Goal: Task Accomplishment & Management: Manage account settings

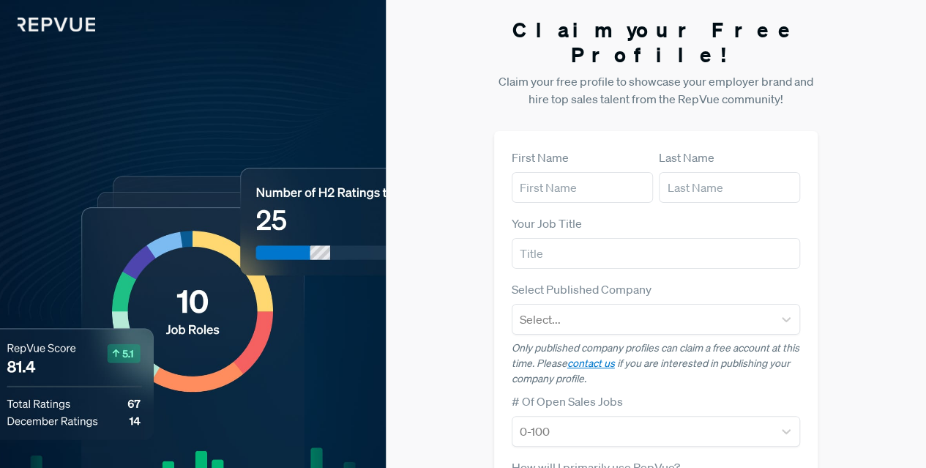
click at [46, 29] on img at bounding box center [47, 15] width 95 height 31
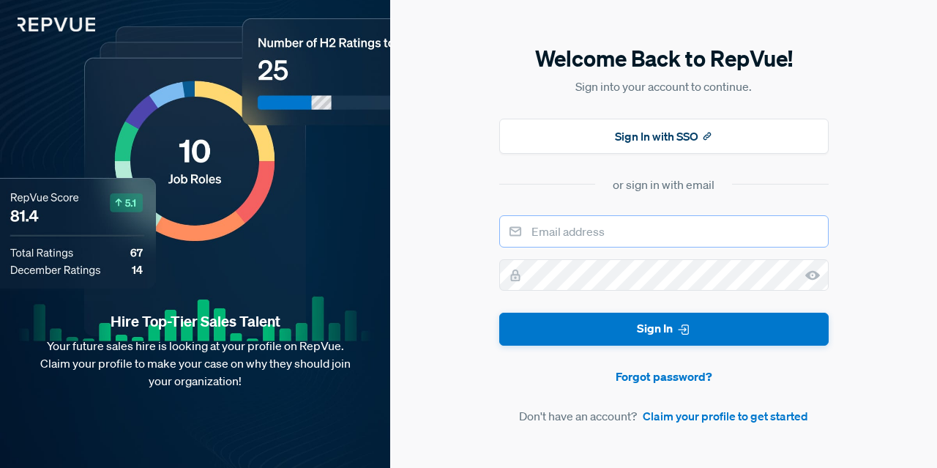
click at [656, 225] on input "email" at bounding box center [663, 231] width 329 height 32
click at [487, 154] on div "Welcome Back to RepVue! Sign into your account to continue. Sign In with SSO or…" at bounding box center [663, 234] width 547 height 468
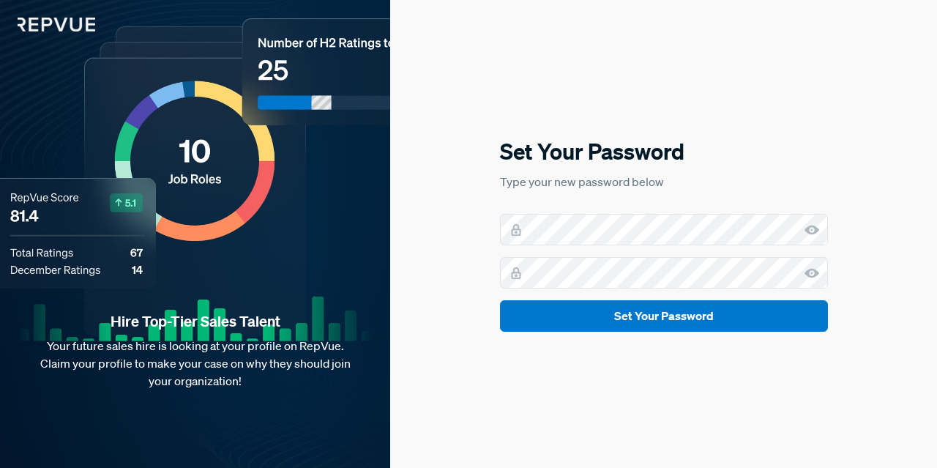
click at [465, 276] on div "Set Your Password Type your new password below Set Your Password" at bounding box center [663, 234] width 547 height 468
click at [811, 229] on use at bounding box center [811, 230] width 15 height 10
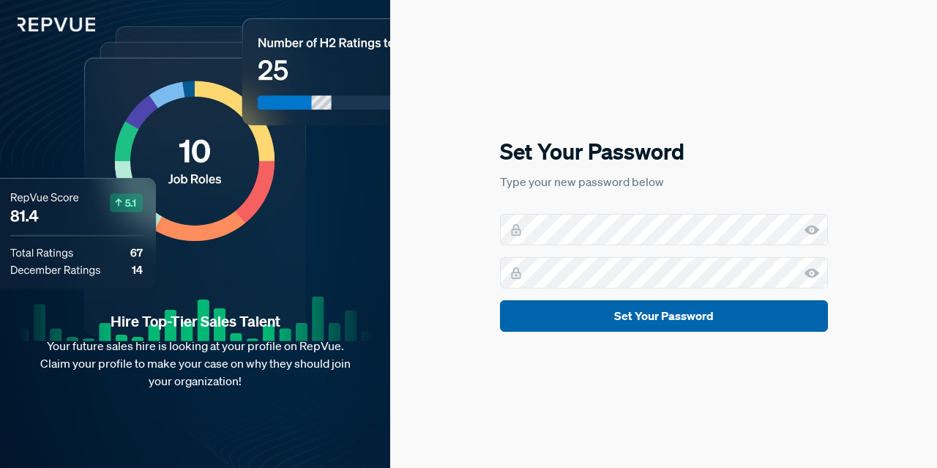
click at [752, 315] on button "Set Your Password" at bounding box center [664, 315] width 328 height 31
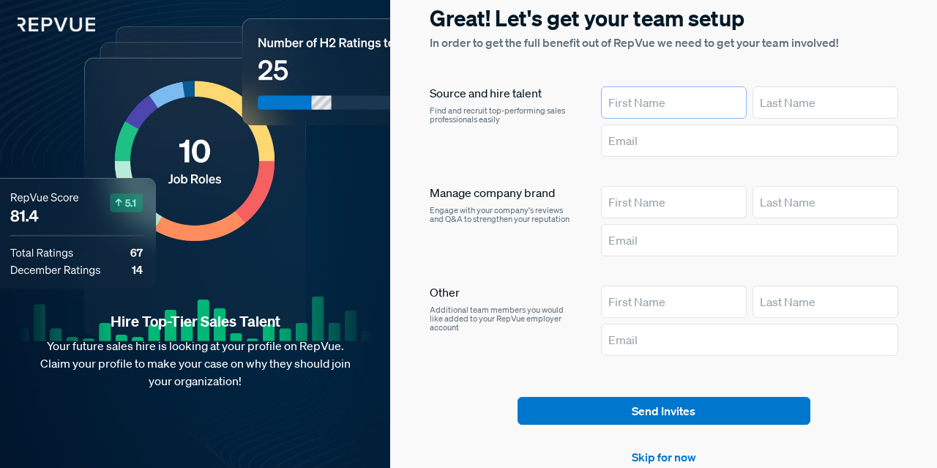
click at [656, 102] on input "text" at bounding box center [674, 102] width 146 height 32
type input "[PERSON_NAME]"
click at [797, 102] on input "text" at bounding box center [825, 102] width 146 height 32
click at [694, 453] on link "Skip for now" at bounding box center [663, 457] width 64 height 18
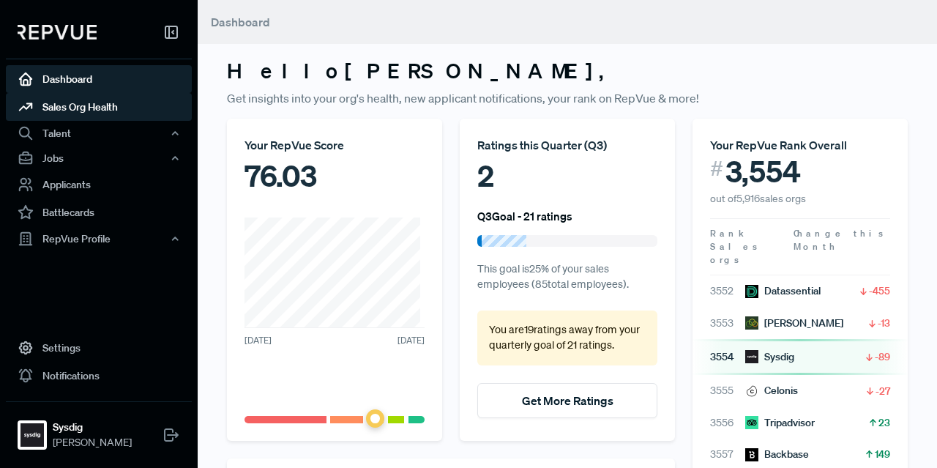
click at [83, 109] on link "Sales Org Health" at bounding box center [99, 107] width 186 height 28
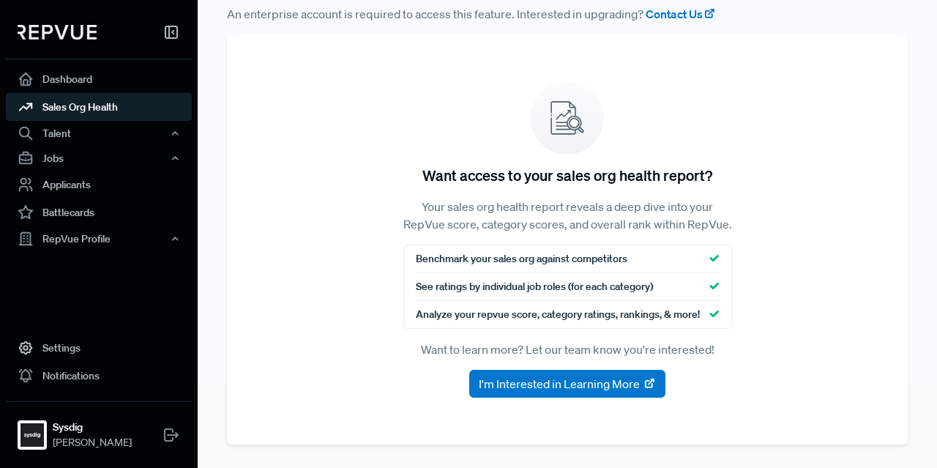
scroll to position [100, 0]
click at [45, 135] on div "Talent" at bounding box center [99, 133] width 186 height 25
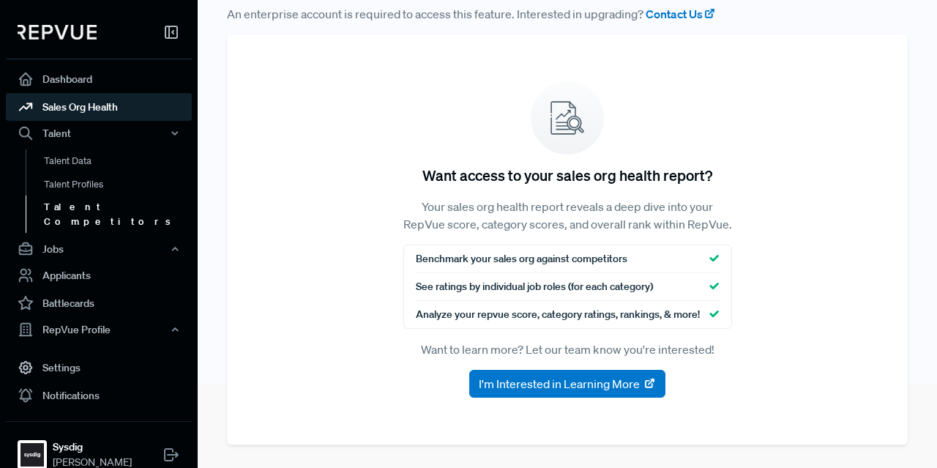
click at [80, 207] on link "Talent Competitors" at bounding box center [119, 213] width 186 height 37
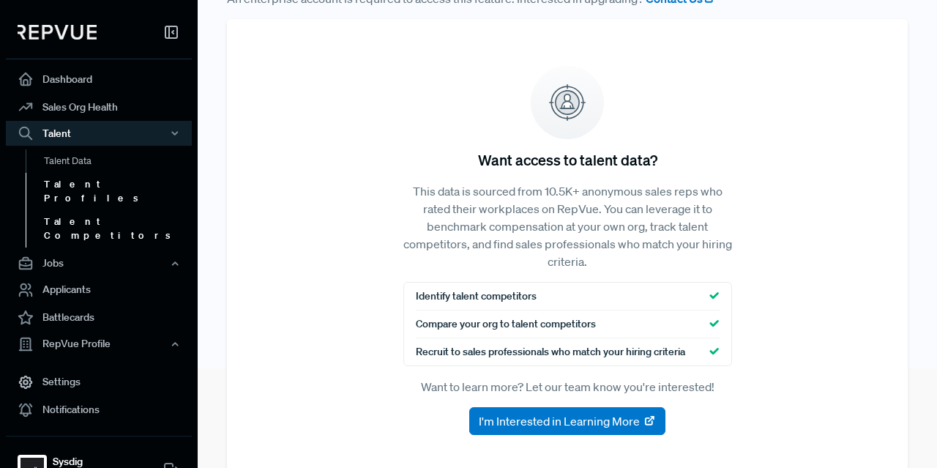
click at [78, 173] on link "Talent Profiles" at bounding box center [119, 191] width 186 height 37
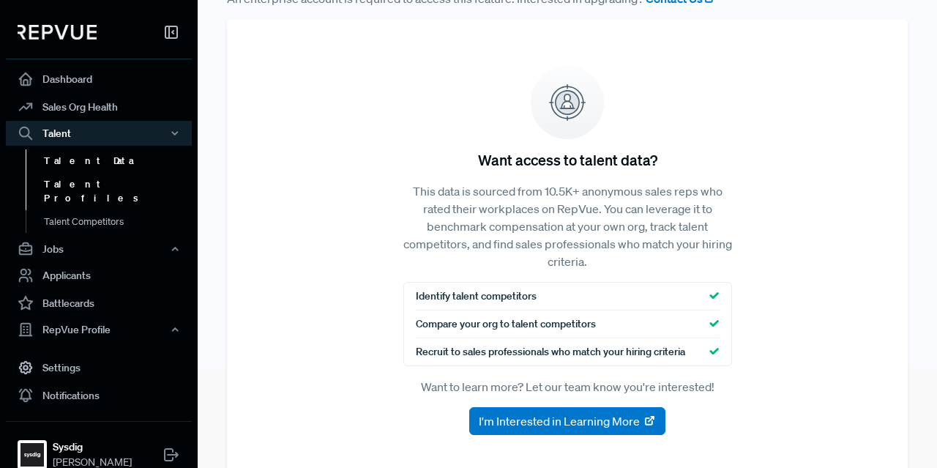
click at [74, 154] on link "Talent Data" at bounding box center [119, 160] width 186 height 23
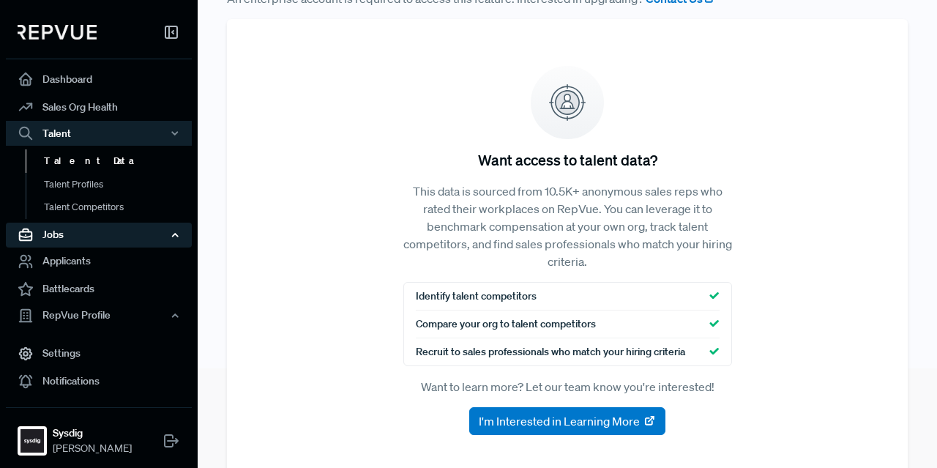
click at [72, 233] on div "Jobs" at bounding box center [99, 234] width 186 height 25
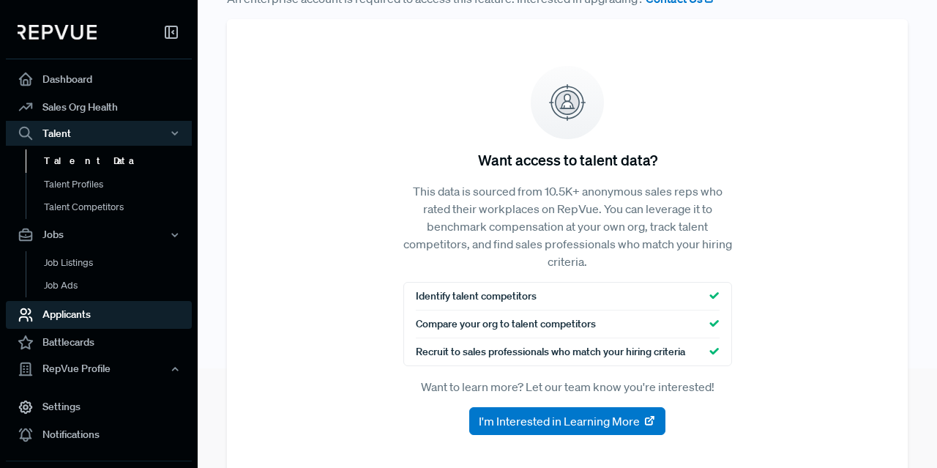
click at [80, 314] on link "Applicants" at bounding box center [99, 315] width 186 height 28
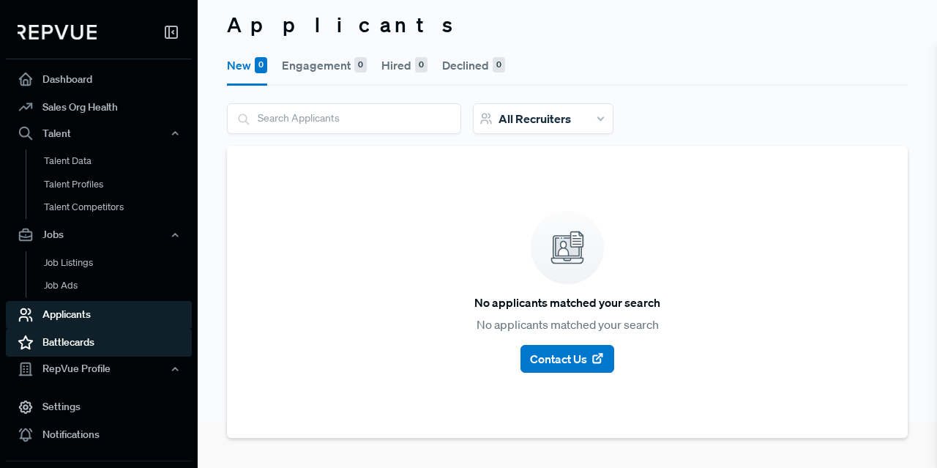
click at [97, 342] on link "Battlecards" at bounding box center [99, 343] width 186 height 28
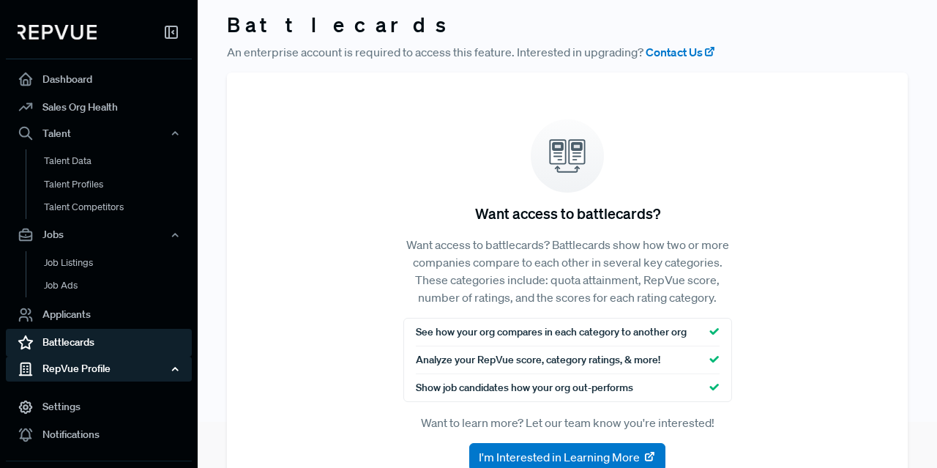
click at [93, 363] on div "RepVue Profile" at bounding box center [99, 368] width 186 height 25
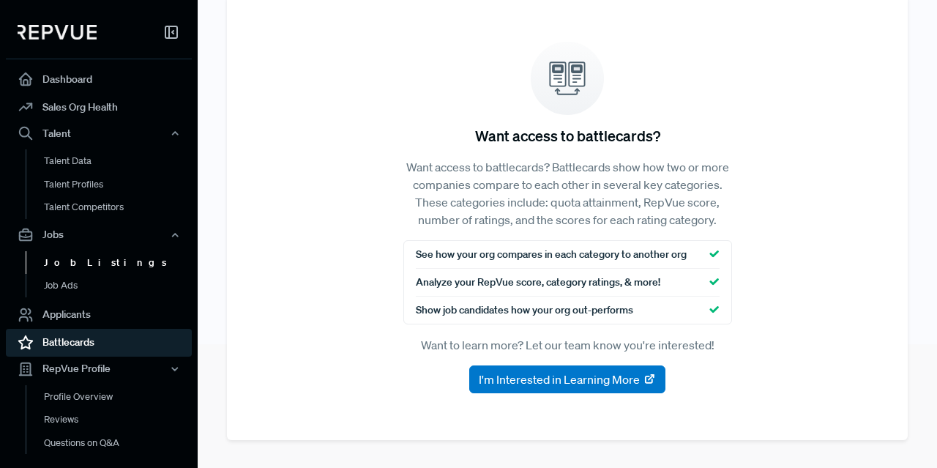
scroll to position [135, 0]
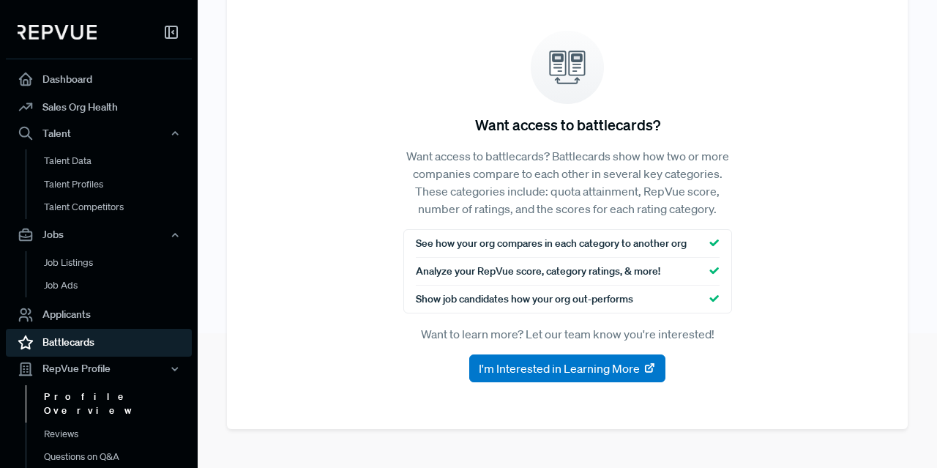
click at [91, 400] on link "Profile Overview" at bounding box center [119, 403] width 186 height 37
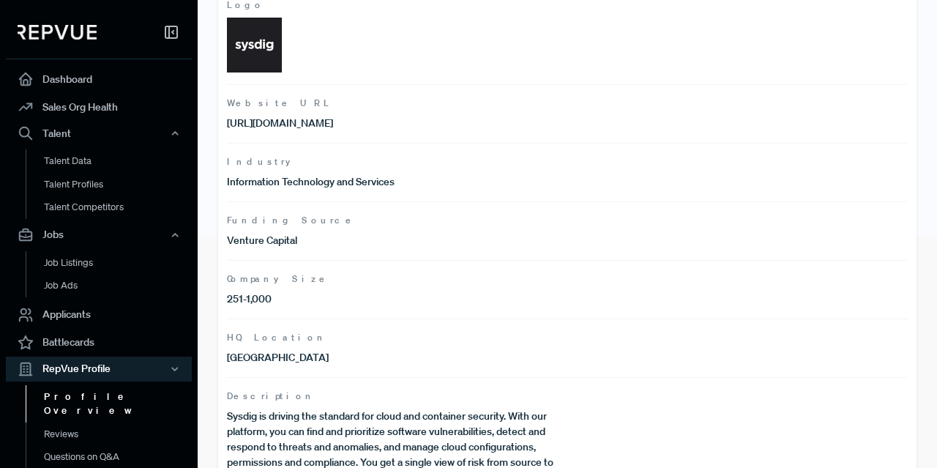
scroll to position [307, 0]
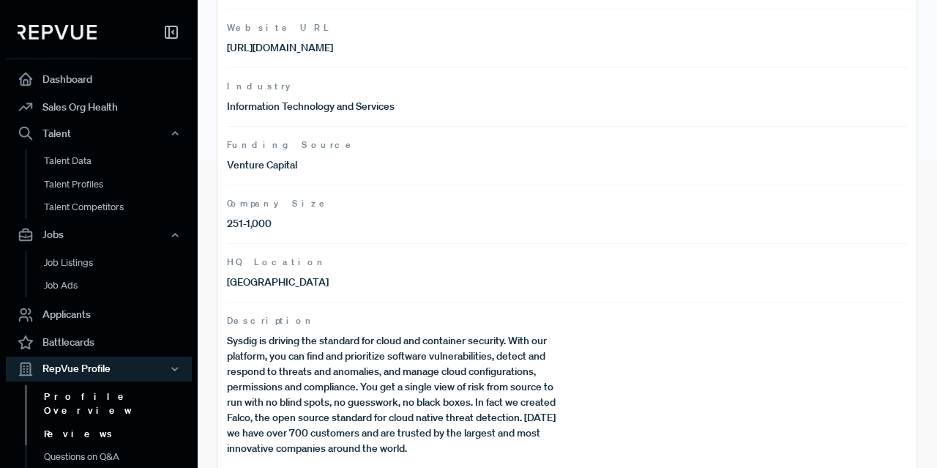
click at [72, 422] on link "Reviews" at bounding box center [119, 433] width 186 height 23
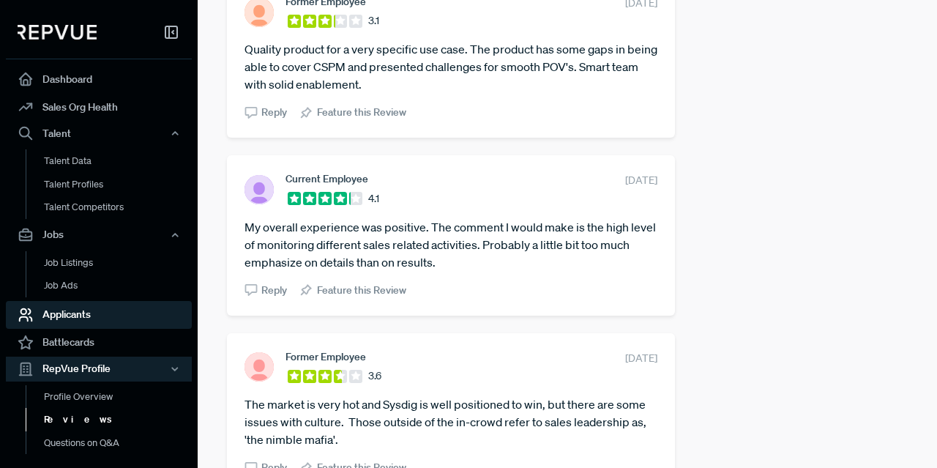
scroll to position [2429, 0]
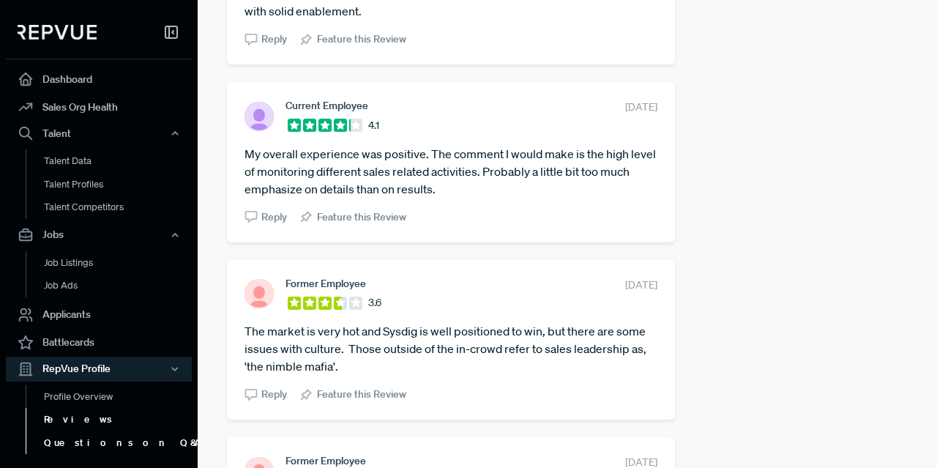
click at [95, 435] on link "Questions on Q&A" at bounding box center [119, 442] width 186 height 23
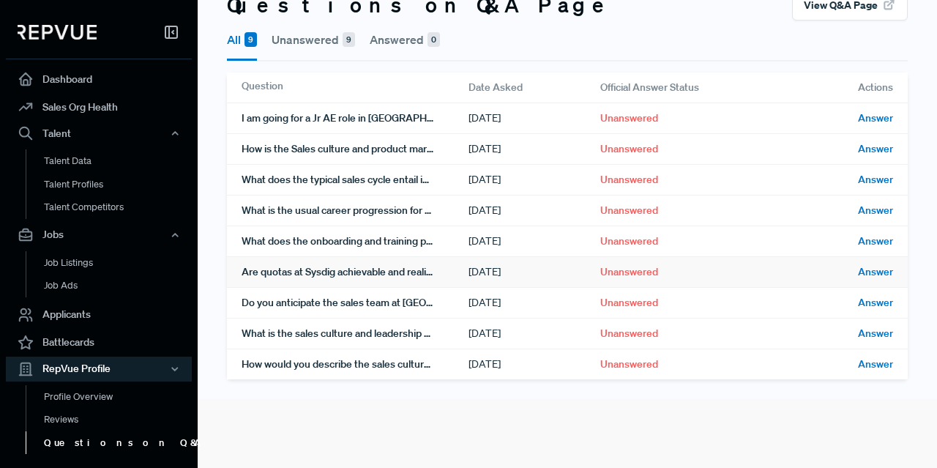
scroll to position [134, 0]
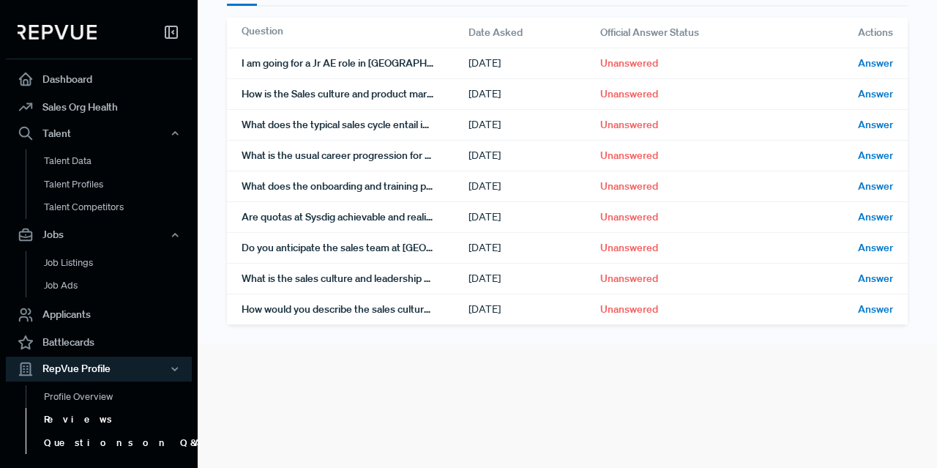
click at [73, 413] on link "Reviews" at bounding box center [119, 419] width 186 height 23
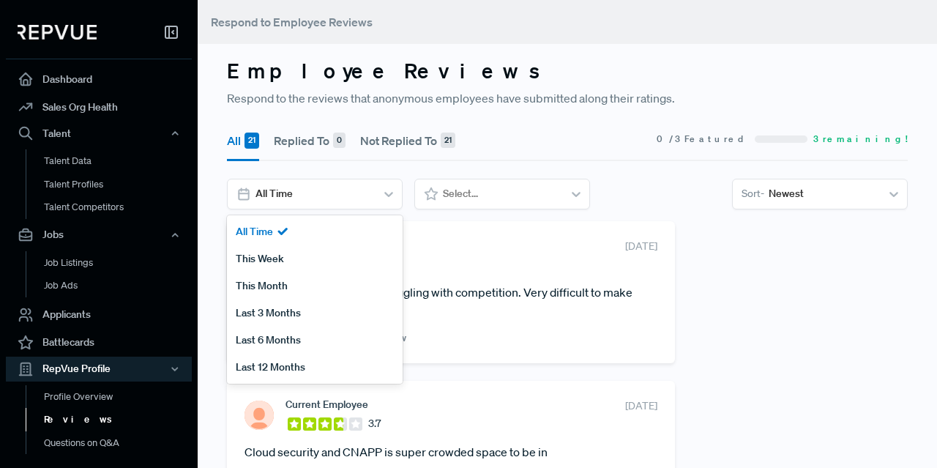
click at [385, 198] on icon at bounding box center [388, 194] width 15 height 15
click at [492, 193] on div at bounding box center [501, 193] width 116 height 18
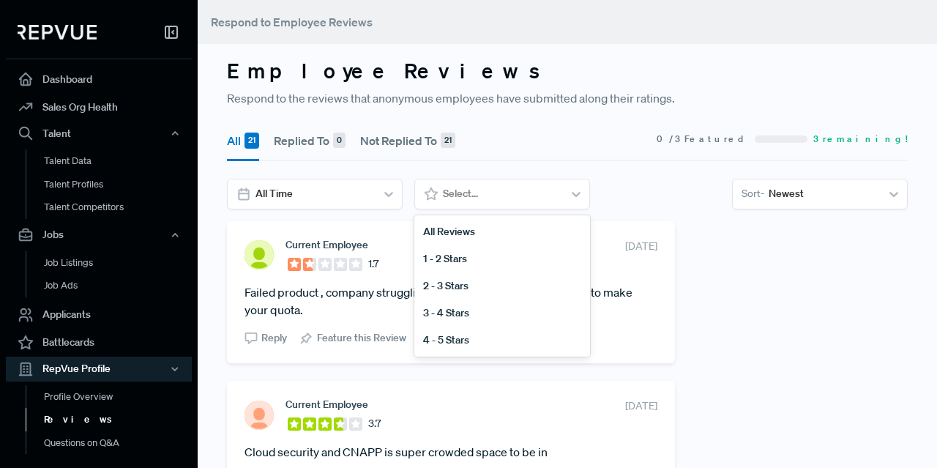
click at [466, 264] on div "1 - 2 Stars" at bounding box center [502, 258] width 176 height 27
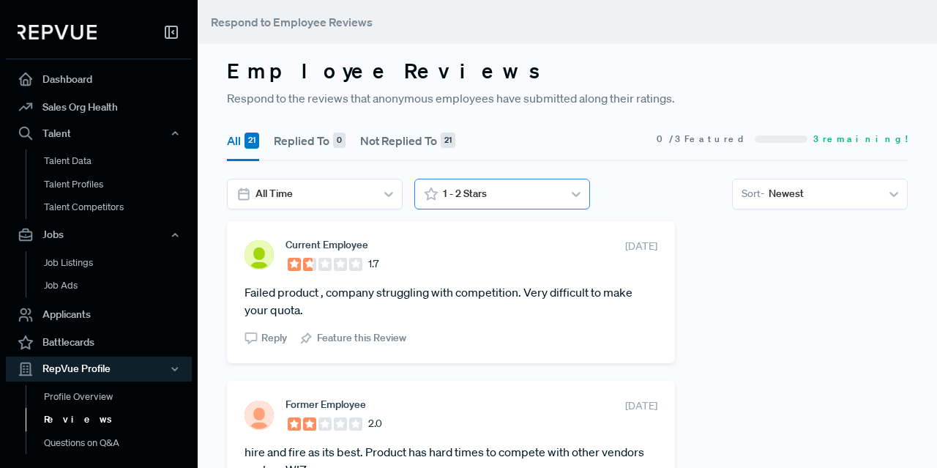
click at [560, 192] on div "1 - 2 Stars" at bounding box center [500, 193] width 124 height 24
drag, startPoint x: 410, startPoint y: 165, endPoint x: 436, endPoint y: 161, distance: 25.9
click at [411, 165] on div "All 21 Replied To 0 Not Replied To 21 0 / 3 Featured 3 remaining! All Time 1 - …" at bounding box center [567, 170] width 698 height 102
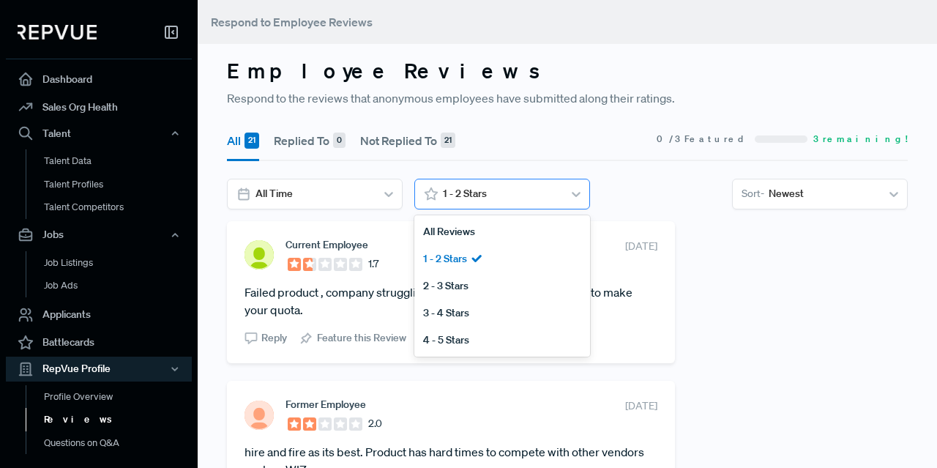
click at [474, 192] on div at bounding box center [501, 193] width 116 height 18
click at [457, 255] on div "1 - 2 Stars" at bounding box center [502, 258] width 176 height 27
click at [521, 184] on div at bounding box center [501, 193] width 116 height 18
click at [465, 288] on div "2 - 3 Stars" at bounding box center [502, 285] width 176 height 27
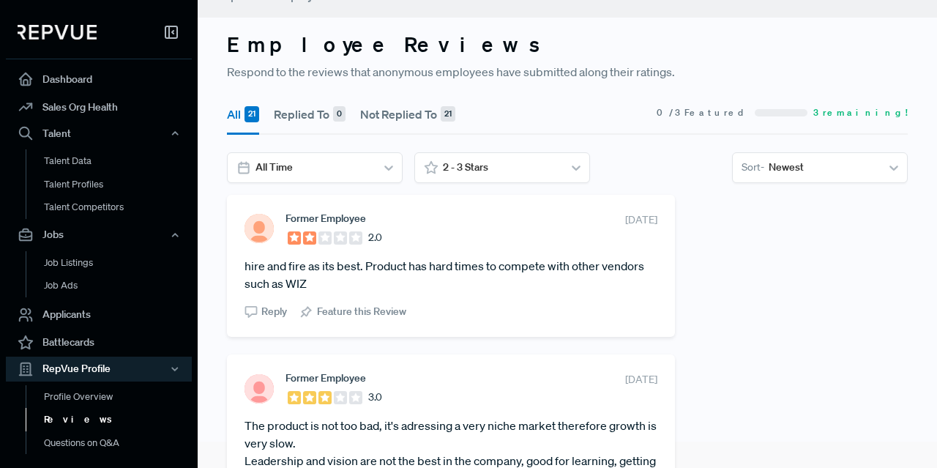
scroll to position [24, 0]
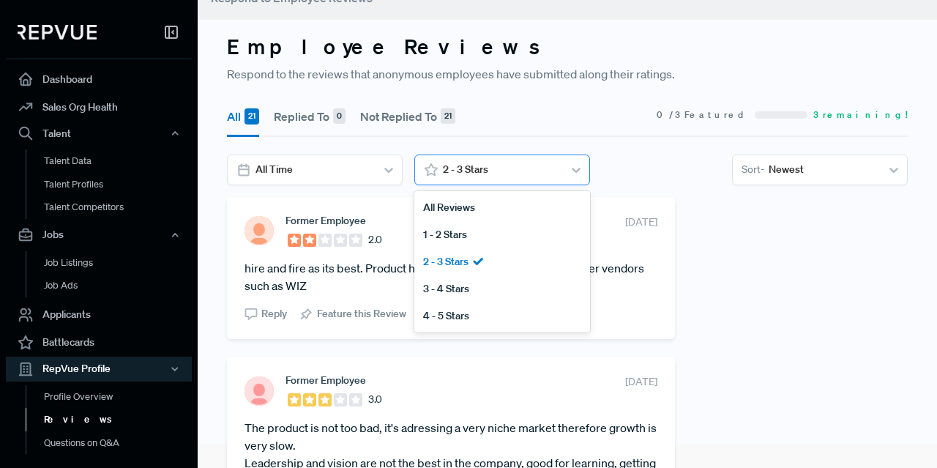
click at [473, 170] on div at bounding box center [501, 169] width 116 height 18
click at [483, 288] on div "3 - 4 Stars" at bounding box center [502, 288] width 176 height 27
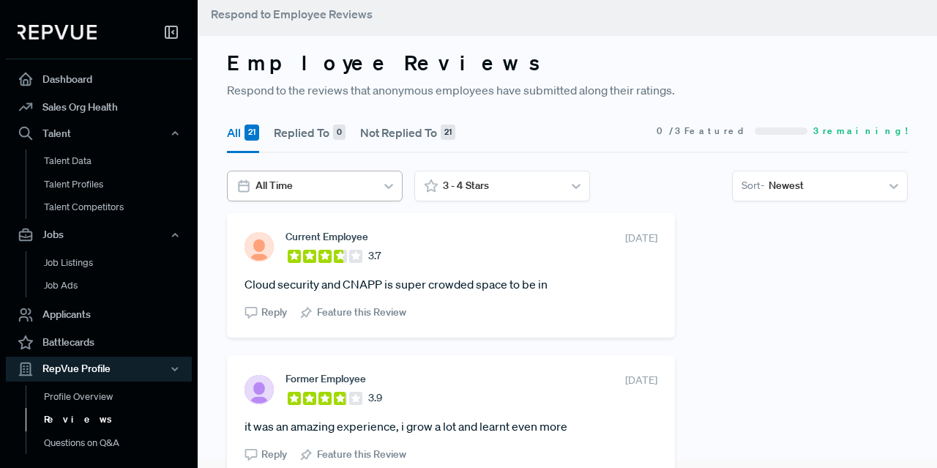
scroll to position [0, 0]
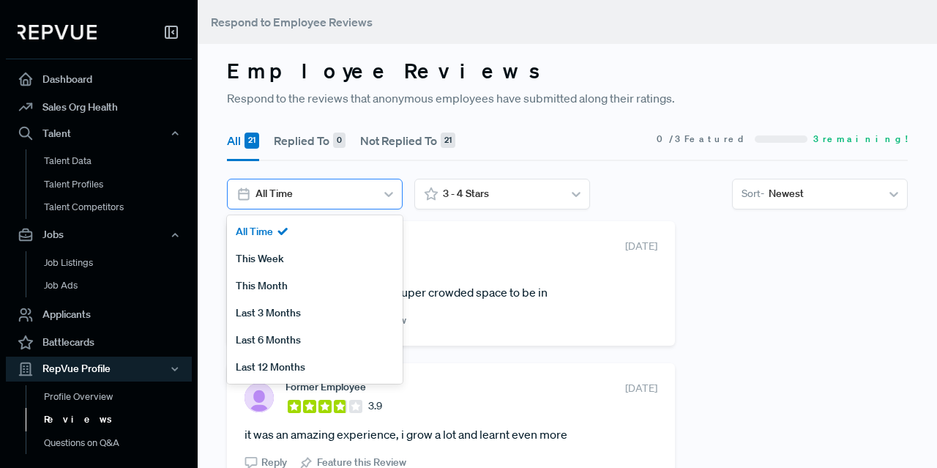
click at [327, 199] on div at bounding box center [313, 193] width 116 height 18
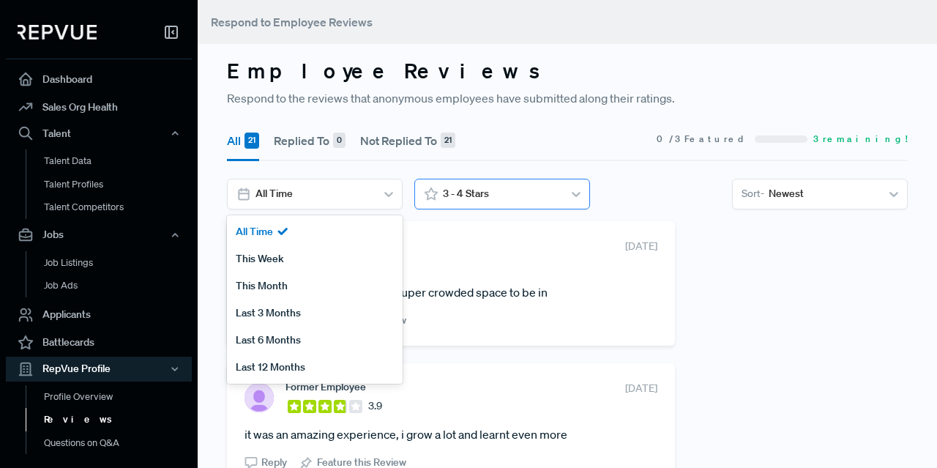
click at [498, 201] on div at bounding box center [501, 193] width 116 height 18
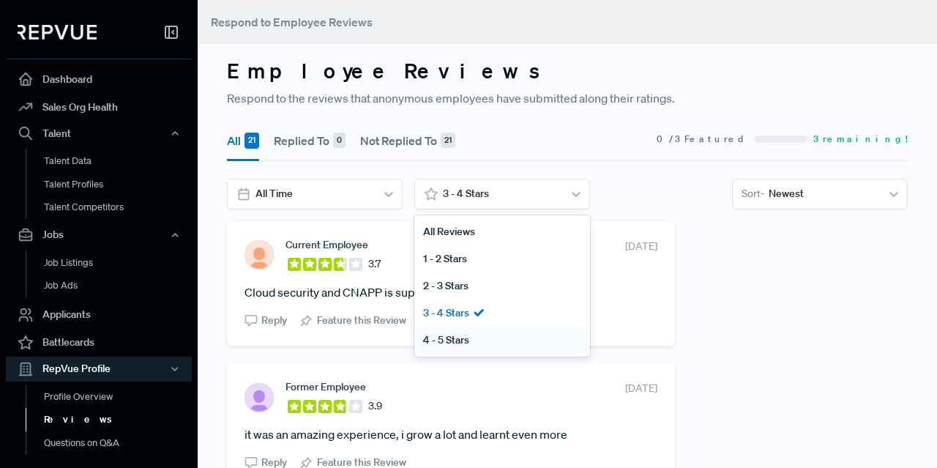
click at [458, 337] on div "4 - 5 Stars" at bounding box center [502, 339] width 176 height 27
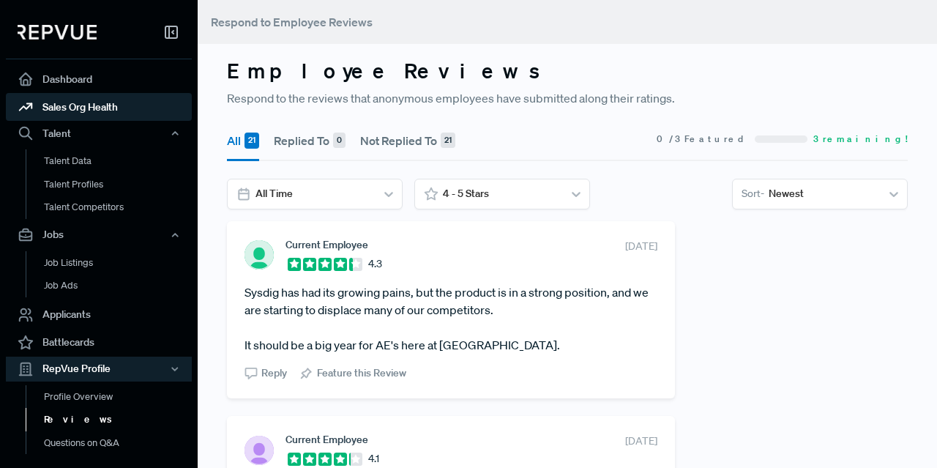
click at [88, 100] on link "Sales Org Health" at bounding box center [99, 107] width 186 height 28
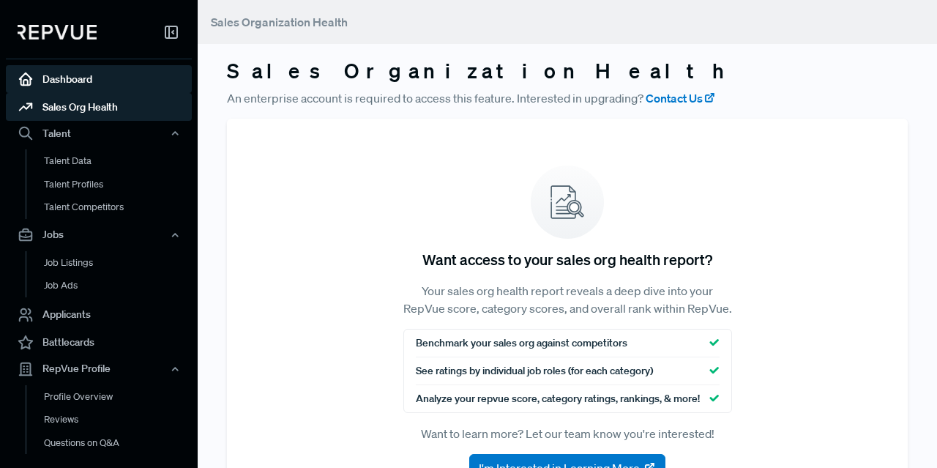
click at [59, 84] on link "Dashboard" at bounding box center [99, 79] width 186 height 28
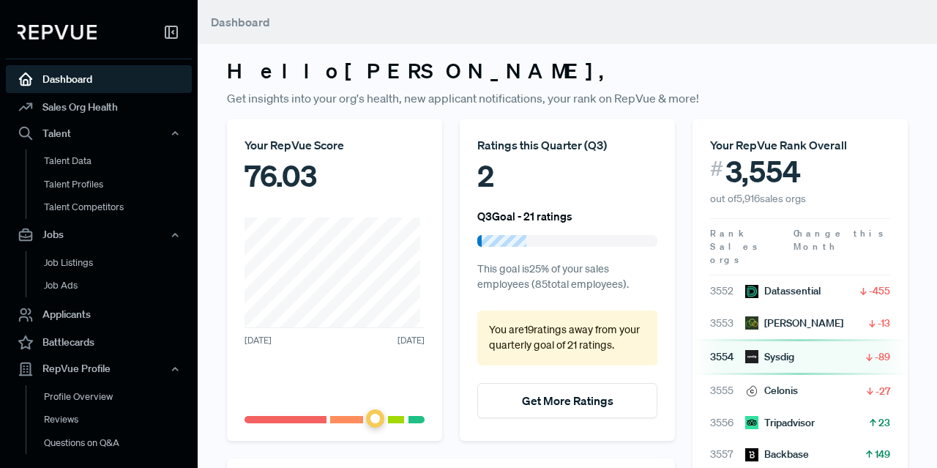
scroll to position [146, 0]
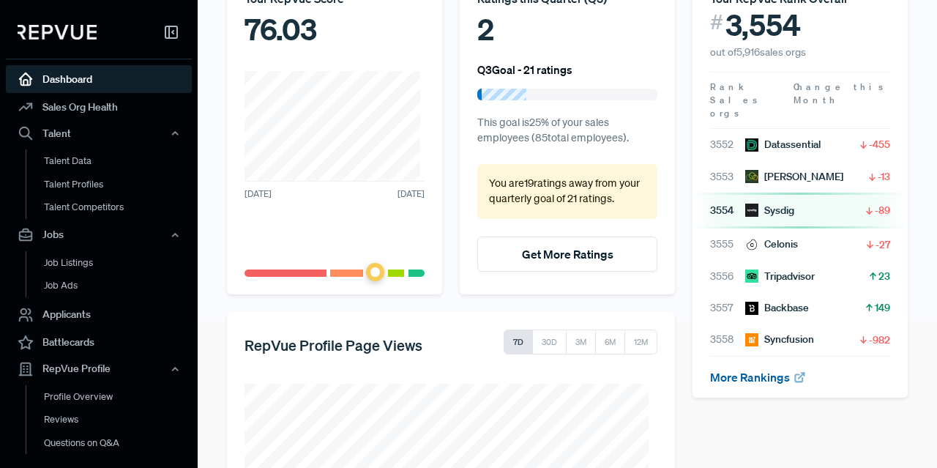
click at [759, 370] on link "More Rankings" at bounding box center [758, 377] width 97 height 15
click at [770, 370] on link "More Rankings" at bounding box center [758, 377] width 97 height 15
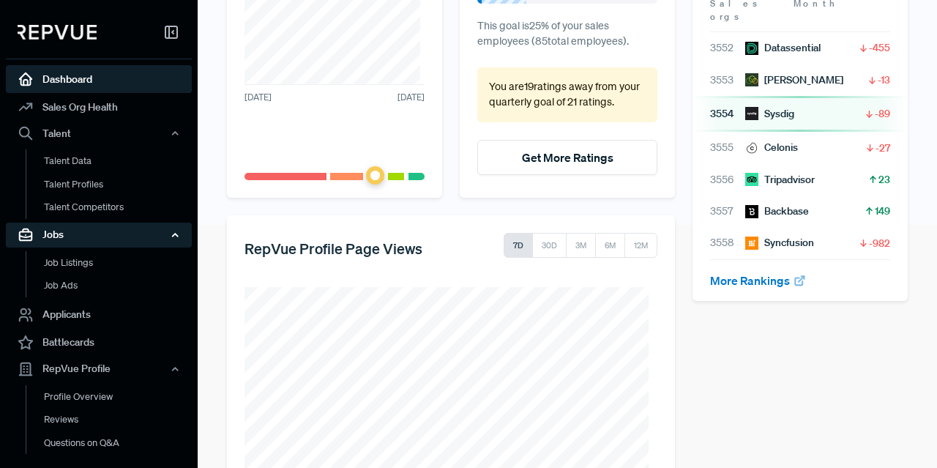
scroll to position [157, 0]
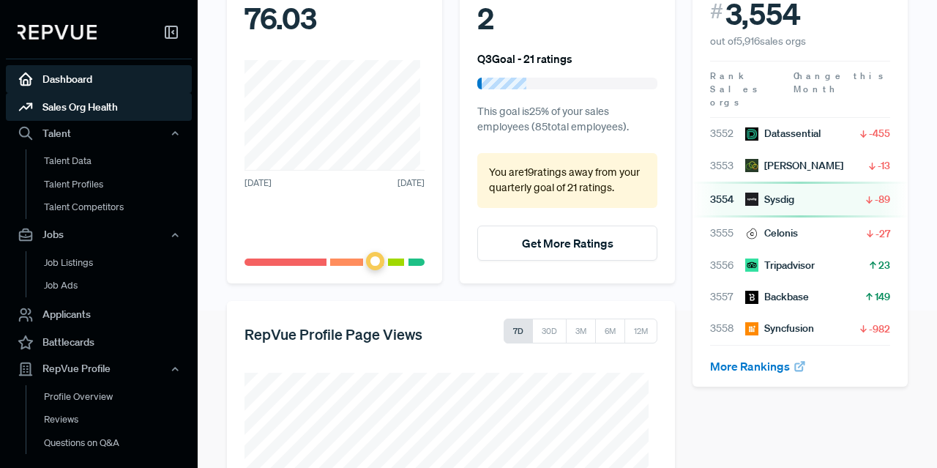
click at [80, 108] on link "Sales Org Health" at bounding box center [99, 107] width 186 height 28
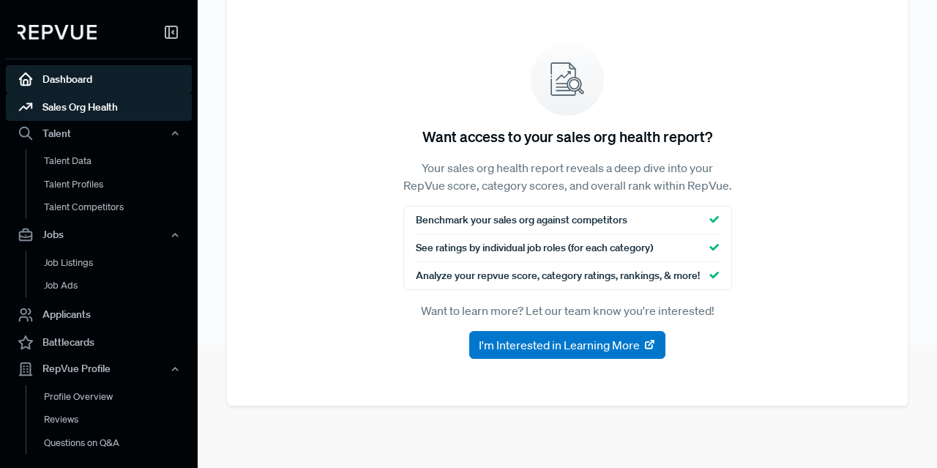
click at [76, 87] on link "Dashboard" at bounding box center [99, 79] width 186 height 28
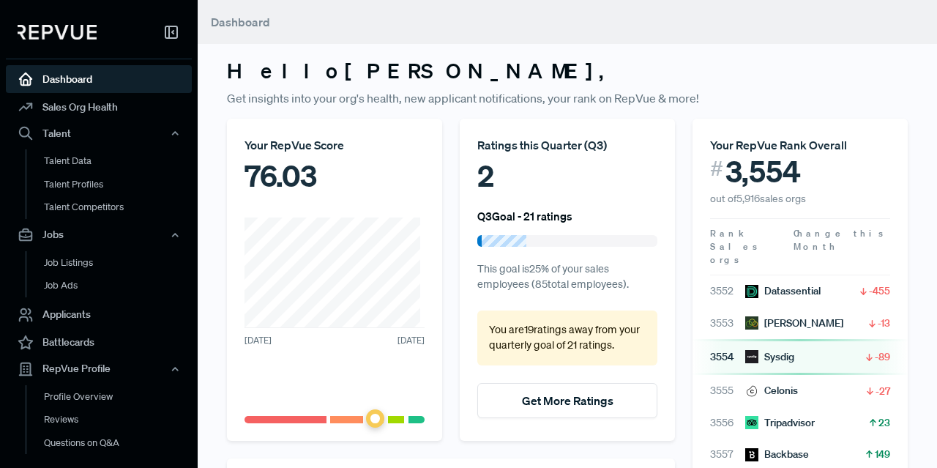
click at [173, 31] on use at bounding box center [171, 32] width 12 height 12
